Goal: Transaction & Acquisition: Purchase product/service

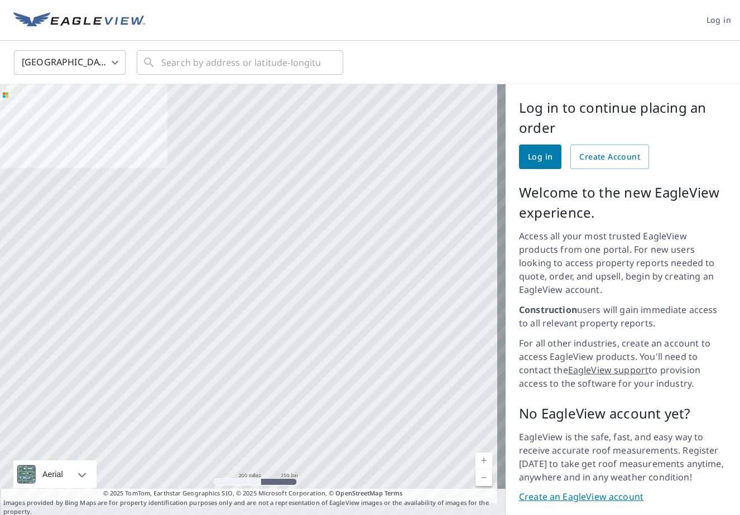
click at [528, 156] on span "Log in" at bounding box center [540, 157] width 25 height 14
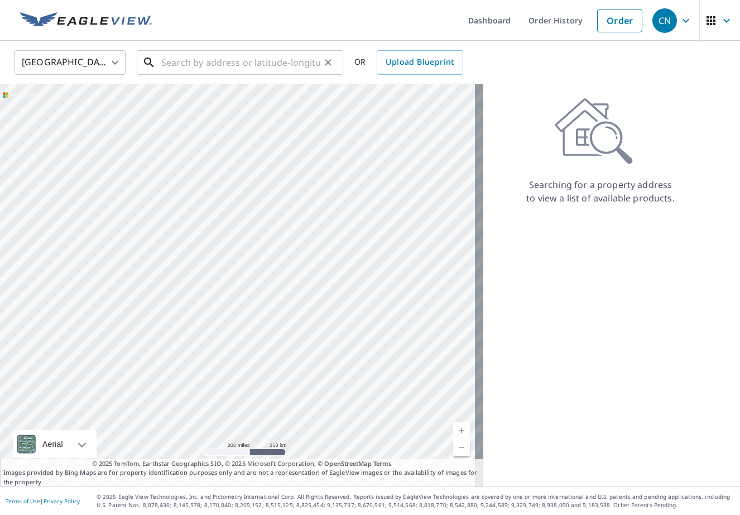
click at [198, 63] on input "text" at bounding box center [240, 62] width 159 height 31
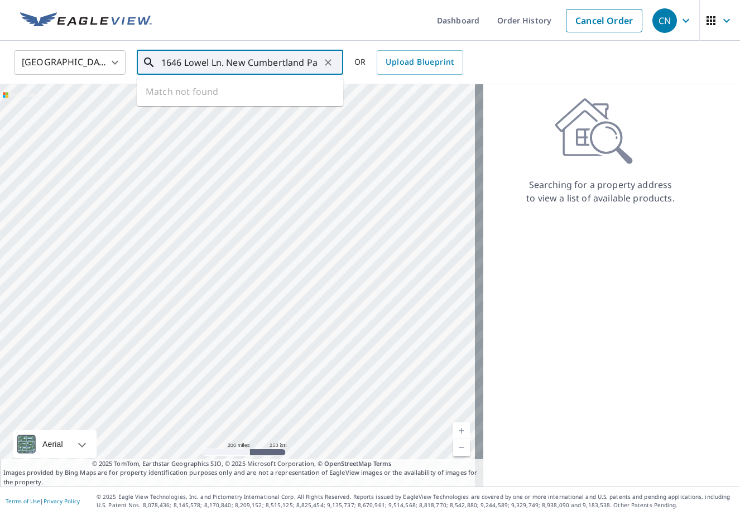
click at [208, 62] on input "1646 Lowel Ln. New Cumbertland Pa" at bounding box center [240, 62] width 159 height 31
click at [212, 98] on span "1646 Lowell Ln" at bounding box center [246, 94] width 175 height 13
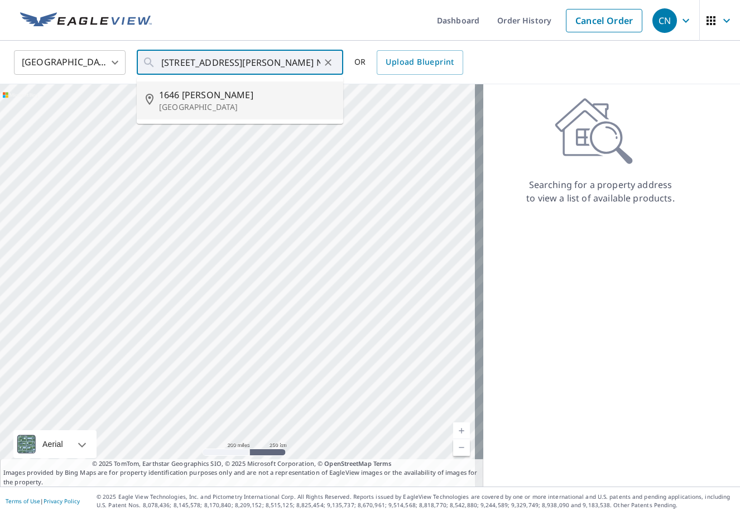
type input "1646 Lowell Ln New Cumberland, PA 17070"
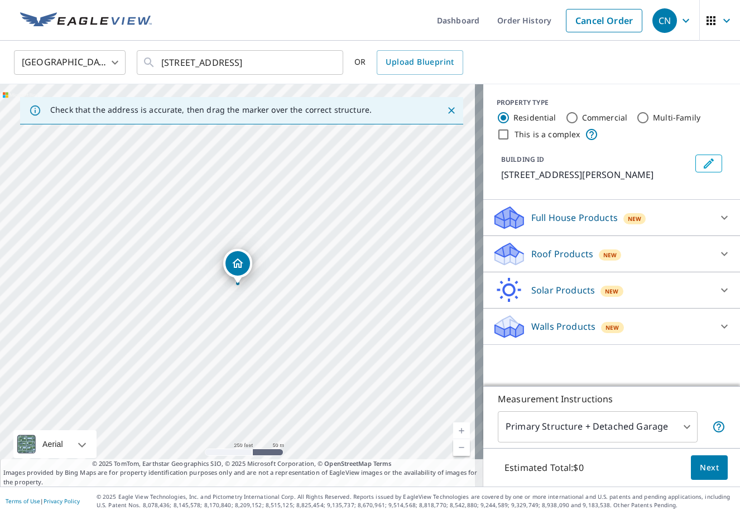
click at [720, 218] on icon at bounding box center [723, 217] width 13 height 13
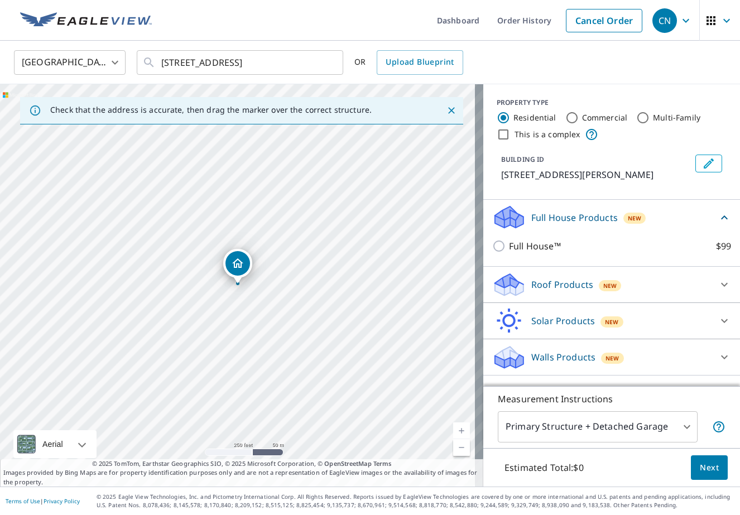
click at [519, 288] on div "Roof Products New" at bounding box center [601, 285] width 219 height 26
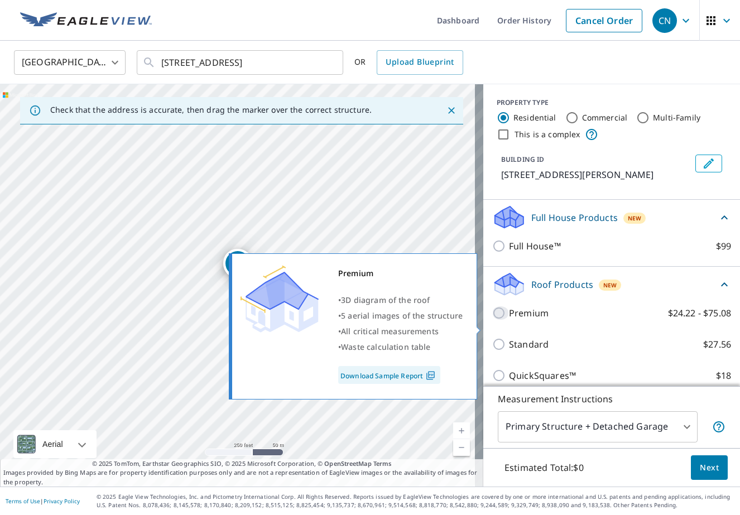
click at [492, 320] on input "Premium $24.22 - $75.08" at bounding box center [500, 312] width 17 height 13
checkbox input "true"
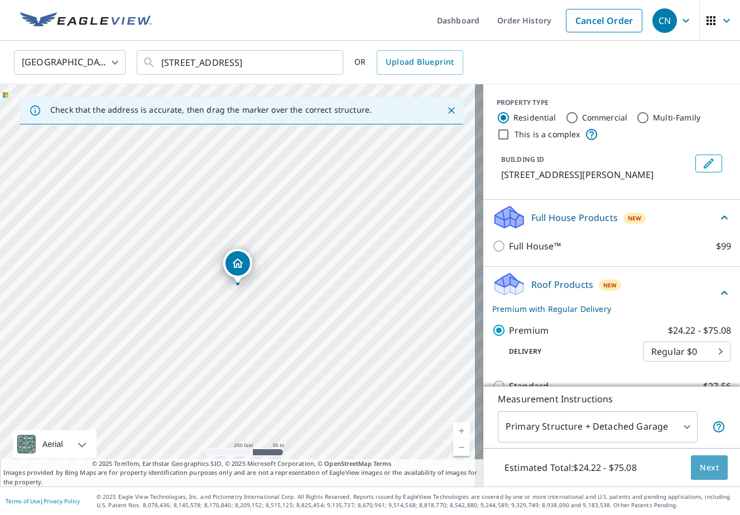
click at [715, 468] on button "Next" at bounding box center [709, 467] width 37 height 25
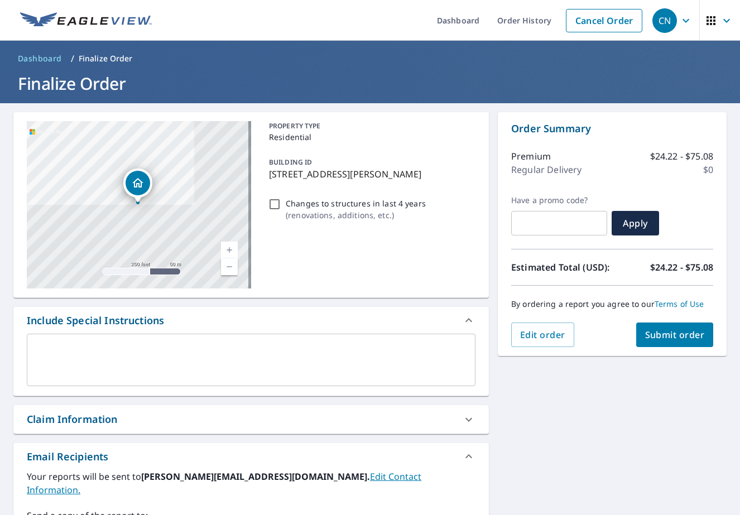
click at [675, 331] on span "Submit order" at bounding box center [675, 335] width 60 height 12
checkbox input "true"
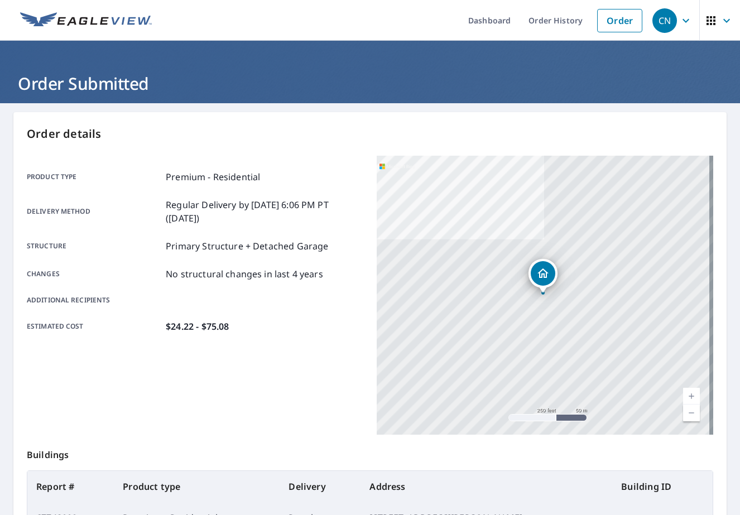
scroll to position [141, 0]
